Goal: Task Accomplishment & Management: Manage account settings

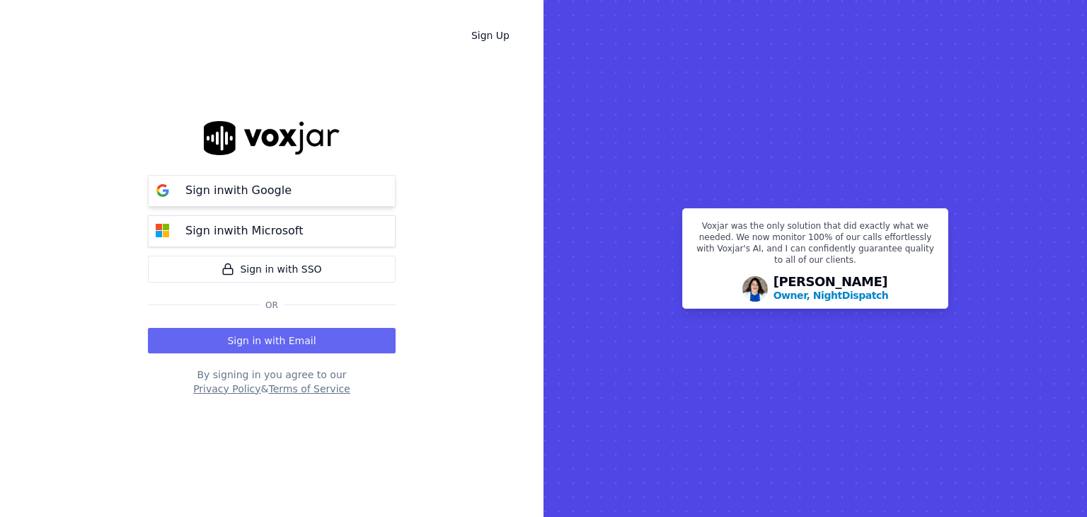
click at [264, 200] on button "Sign in with Google" at bounding box center [272, 191] width 248 height 32
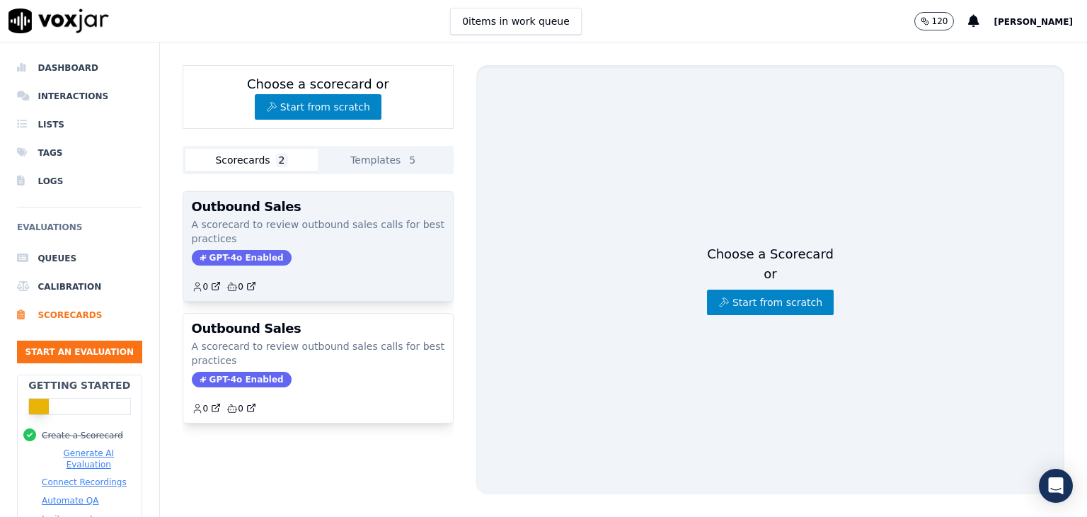
click at [253, 246] on div "Outbound Sales A scorecard to review outbound sales calls for best practices GP…" at bounding box center [318, 246] width 270 height 109
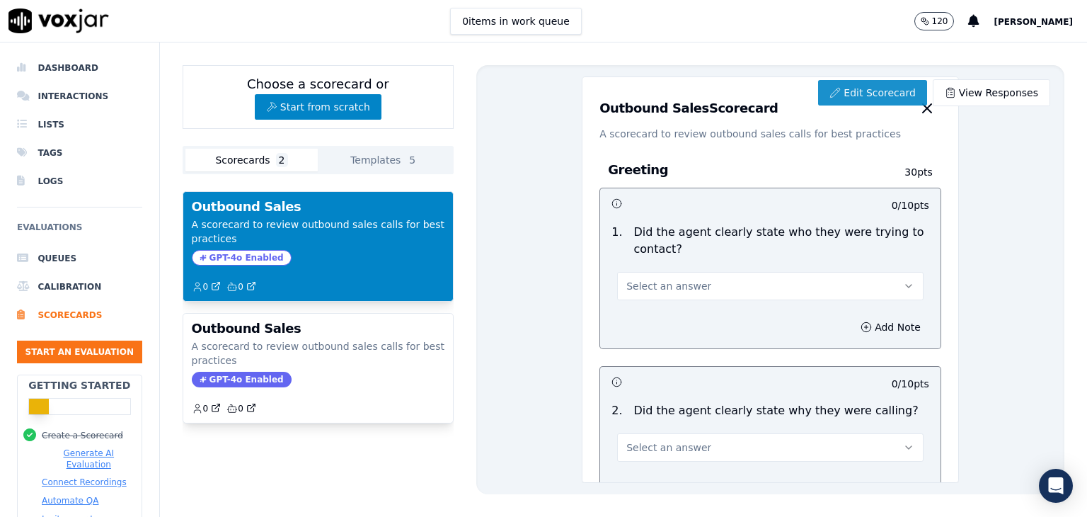
click at [857, 101] on link "Edit Scorecard" at bounding box center [872, 92] width 108 height 25
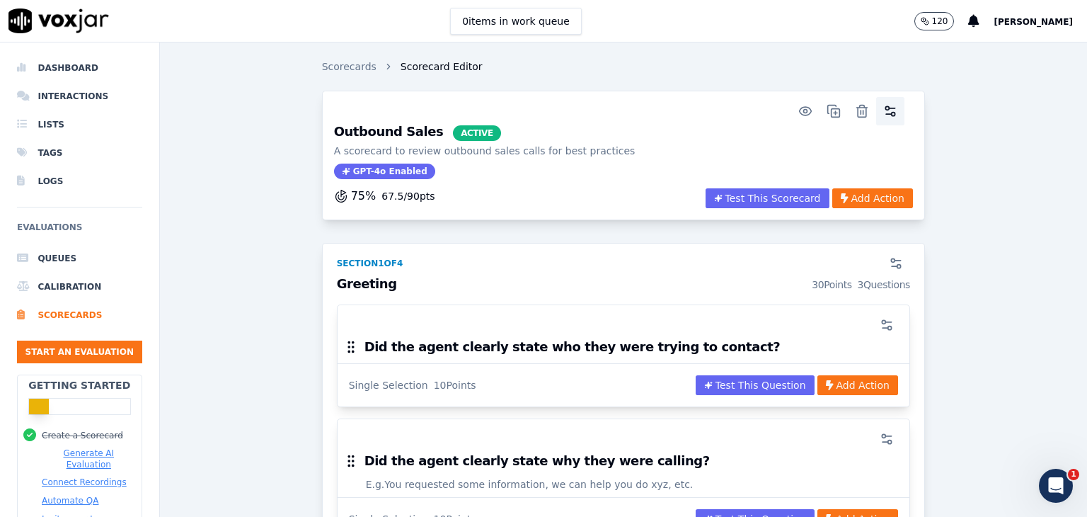
click at [883, 114] on icon "button" at bounding box center [890, 111] width 14 height 14
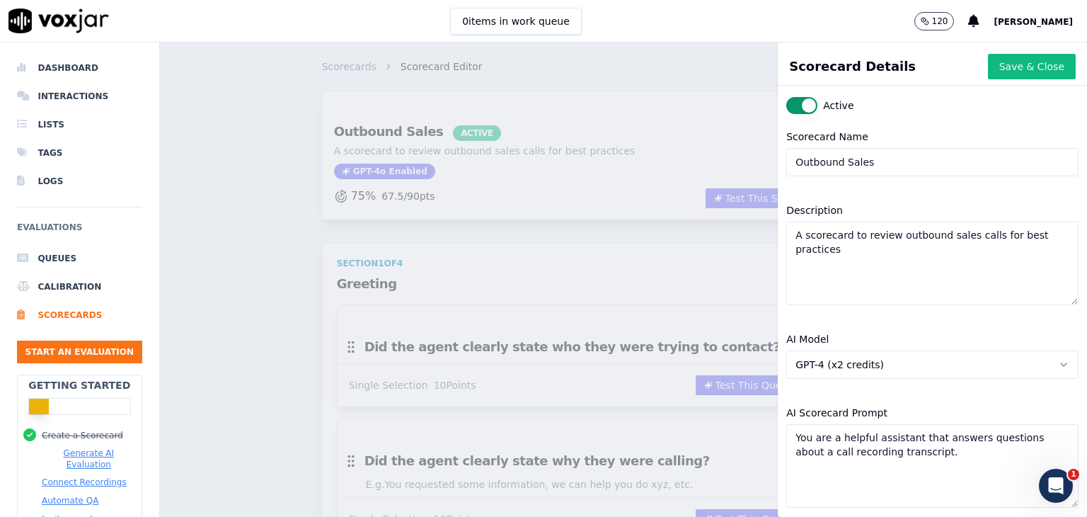
click at [971, 360] on button "GPT-4 (x2 credits)" at bounding box center [932, 364] width 292 height 28
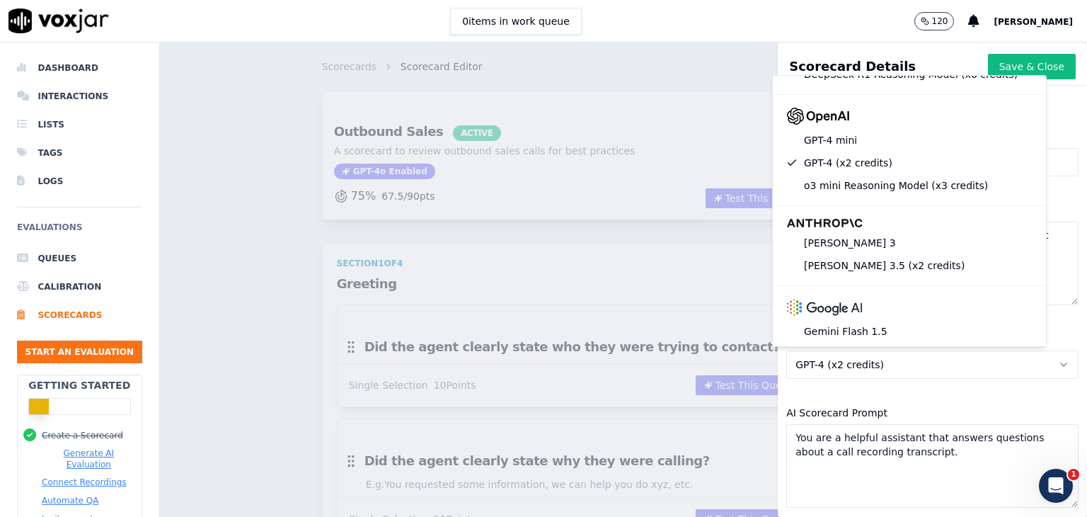
scroll to position [212, 0]
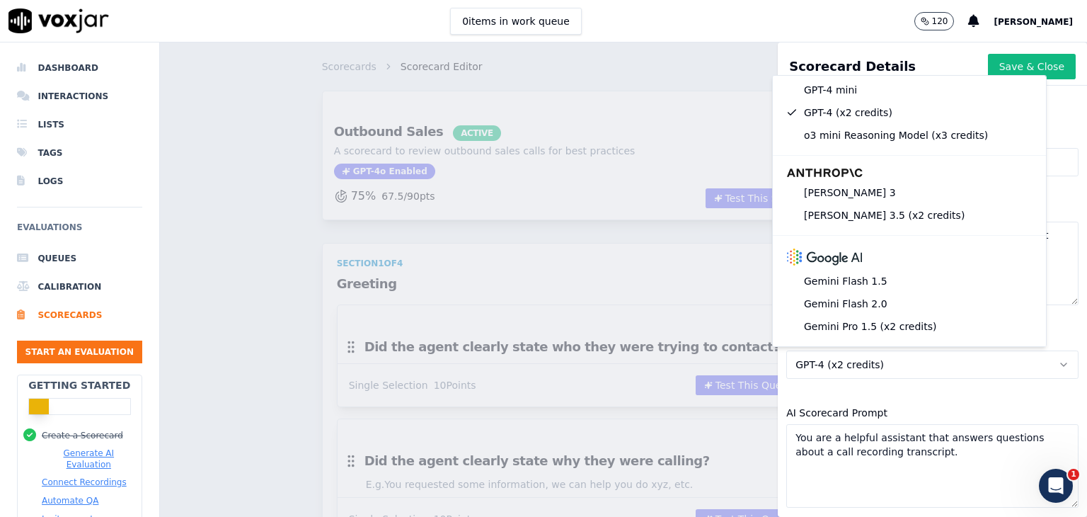
click at [256, 291] on div "Scorecard Details Save & Close Active Scorecard Name Outbound Sales Description…" at bounding box center [623, 279] width 927 height 474
